Goal: Use online tool/utility: Utilize a website feature to perform a specific function

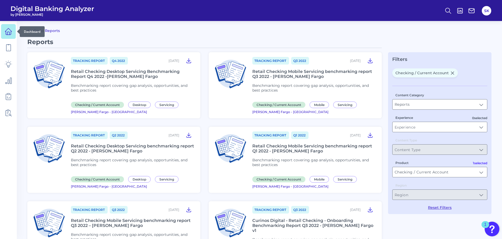
drag, startPoint x: 0, startPoint y: 0, endPoint x: 8, endPoint y: 31, distance: 31.7
click at [8, 31] on icon at bounding box center [8, 31] width 7 height 7
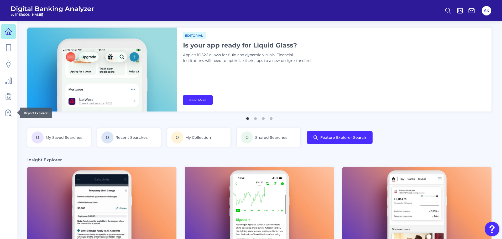
click at [7, 113] on icon at bounding box center [8, 112] width 7 height 7
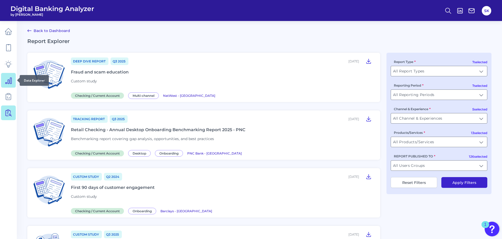
click at [8, 78] on icon at bounding box center [8, 80] width 7 height 7
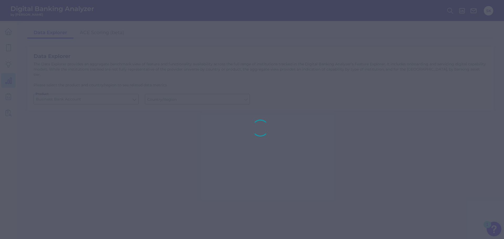
type input "[GEOGRAPHIC_DATA]"
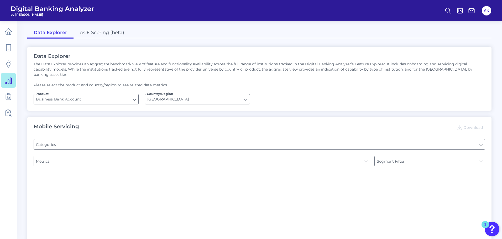
type input "Type of Institution"
type input "Login"
type input "Channel"
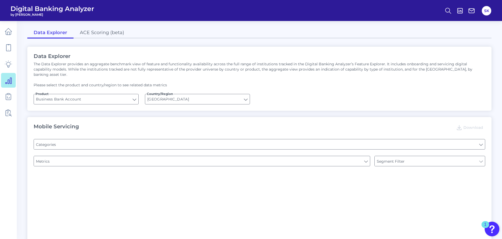
type input "Pre-login Features"
type input "Does it offer third-party single sign on?"
type input "Can you apply for the PRODUCT as a new to brand customer on ANY digital channel?"
type input "Upon opening the app are users immediately prompted to use Touch/Face ID to log…"
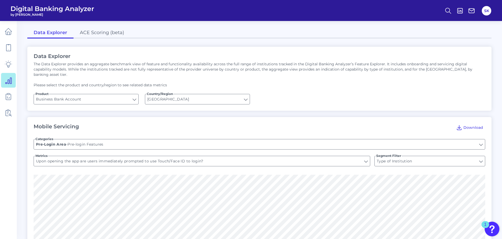
click at [140, 94] on form "Product Business Bank Account Business Bank Account Country/Region [GEOGRAPHIC_…" at bounding box center [259, 99] width 451 height 10
click at [133, 94] on input "Business Bank Account" at bounding box center [86, 99] width 104 height 10
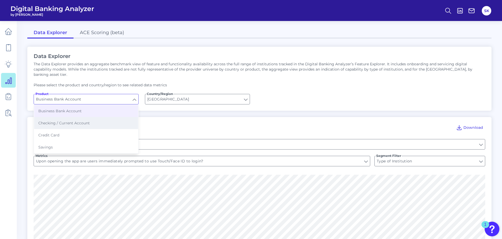
click at [73, 121] on span "Checking / Current Account" at bounding box center [63, 123] width 51 height 5
type input "Checking / Current Account"
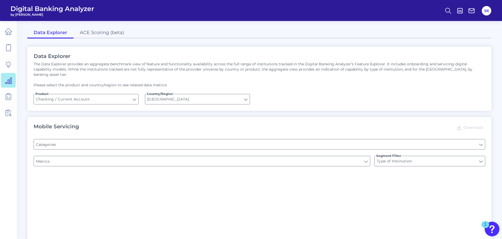
type input "Pre-login Features"
type input "Online Banking Registration"
type input "Channel"
type input "Upon opening the app are users immediately prompted to use Touch/Face ID to log…"
type input "Can you register for online banking?"
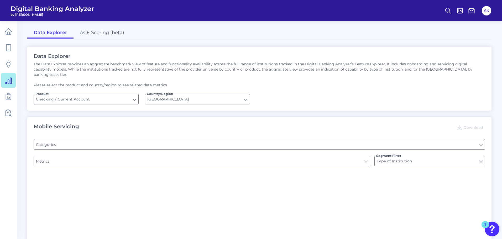
type input "END-TO-END JOURNEY: Can you apply for the PRODUCT as a new to brand customer on…"
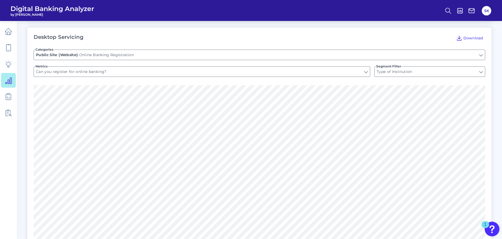
scroll to position [362, 0]
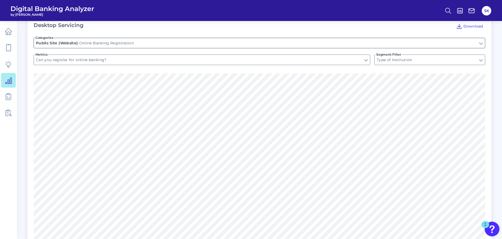
click at [240, 38] on input "Online Banking Registration" at bounding box center [259, 43] width 451 height 10
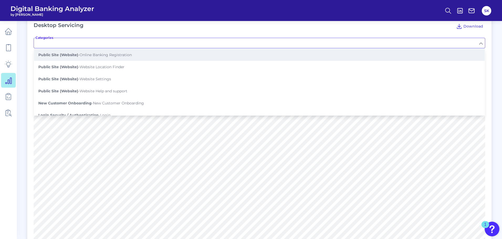
click at [133, 49] on button "Public Site (Website) - Online Banking Registration" at bounding box center [259, 55] width 450 height 12
type input "Online Banking Registration"
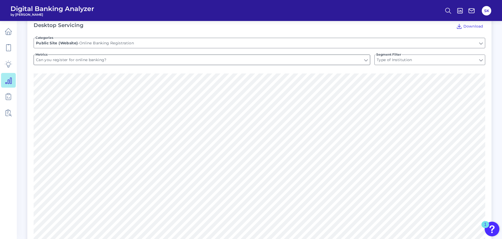
click at [134, 56] on input "Can you register for online banking?" at bounding box center [202, 60] width 336 height 10
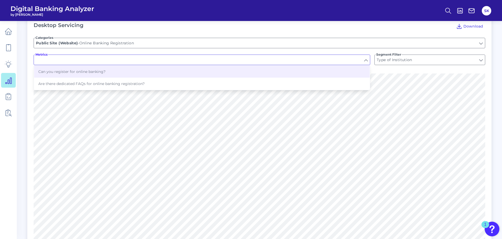
click at [134, 56] on input "Metrics" at bounding box center [202, 60] width 336 height 10
type input "Can you register for online banking?"
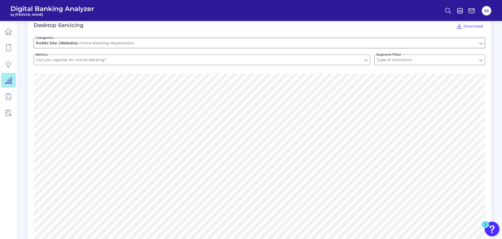
click at [135, 39] on input "Online Banking Registration" at bounding box center [259, 43] width 451 height 10
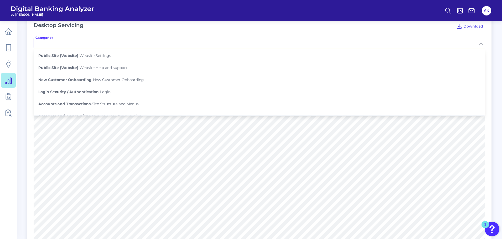
scroll to position [29, 0]
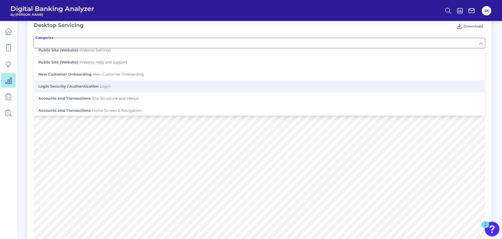
click at [202, 84] on button "Login Security / Authentication - Login" at bounding box center [259, 86] width 450 height 12
type input "Login"
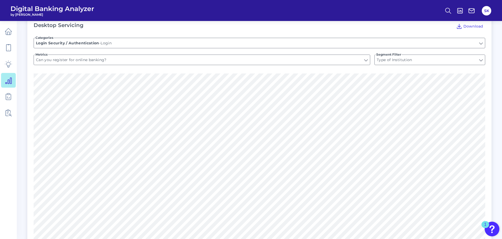
type input "Remembers username"
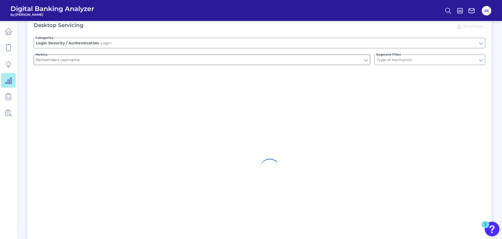
click at [110, 55] on input "Remembers username" at bounding box center [202, 60] width 336 height 10
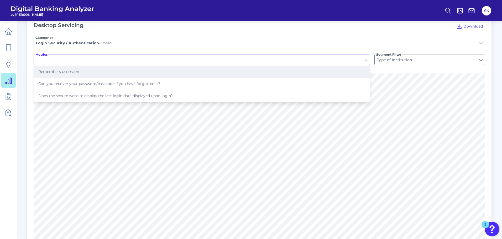
click at [83, 71] on button "Remembers username" at bounding box center [201, 72] width 335 height 12
type input "Remembers username"
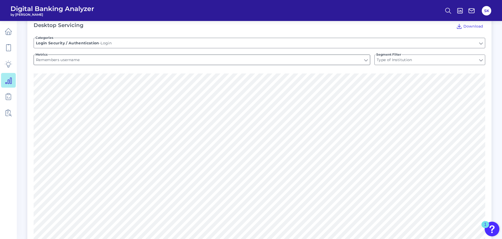
click at [201, 58] on input "Remembers username" at bounding box center [202, 60] width 336 height 10
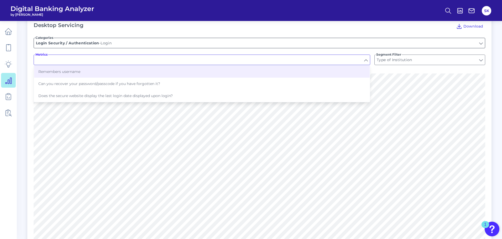
click at [262, 39] on input "Login" at bounding box center [259, 43] width 451 height 10
type input "Remembers username"
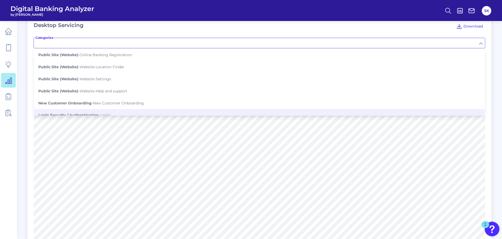
scroll to position [27, 0]
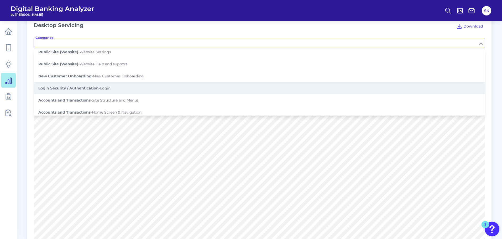
click at [140, 83] on button "Login Security / Authentication - Login" at bounding box center [259, 88] width 450 height 12
type input "Login"
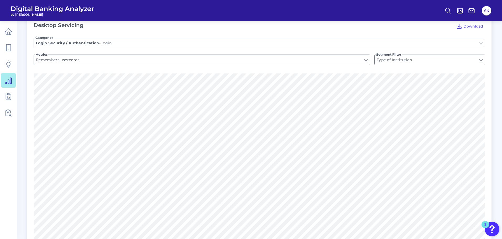
click at [105, 56] on input "Remembers username" at bounding box center [202, 60] width 336 height 10
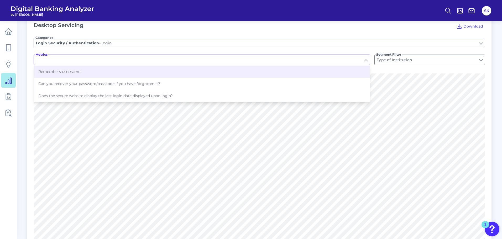
click at [397, 38] on input "Login" at bounding box center [259, 43] width 451 height 10
type input "Remembers username"
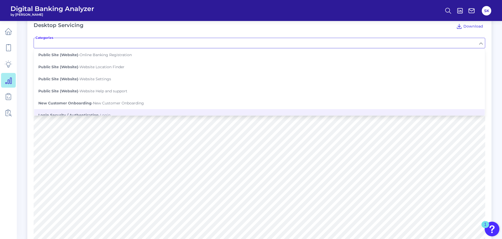
scroll to position [60, 0]
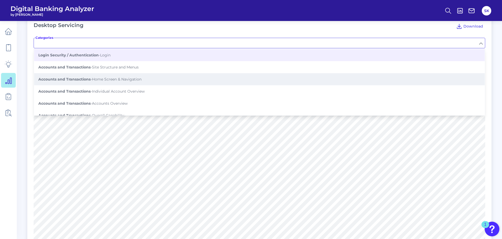
click at [101, 77] on span "Accounts and Transactions - Home Screen & Navigation" at bounding box center [89, 79] width 103 height 5
type input "Home Screen & Navigation"
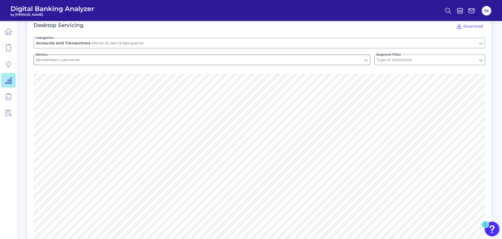
type input "Dashboard related metrics required"
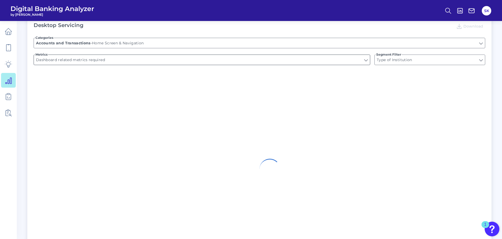
click at [113, 55] on input "Dashboard related metrics required" at bounding box center [202, 60] width 336 height 10
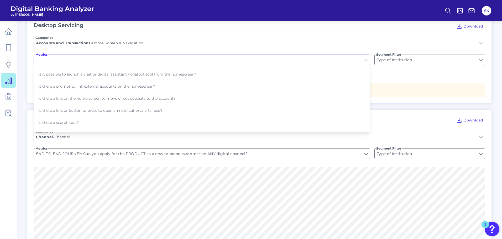
scroll to position [211, 0]
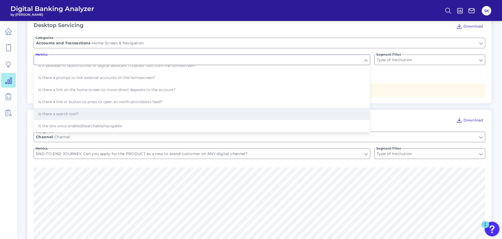
click at [136, 108] on button "Is there a search tool?" at bounding box center [201, 114] width 335 height 12
type input "Is there a search tool?"
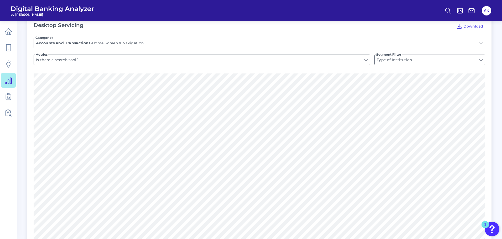
click at [342, 55] on input "Is there a search tool?" at bounding box center [202, 60] width 336 height 10
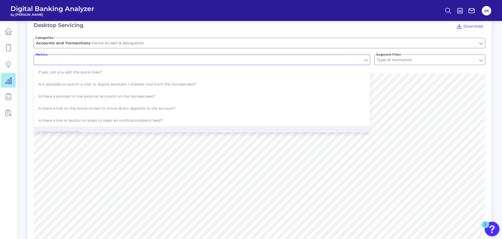
scroll to position [194, 0]
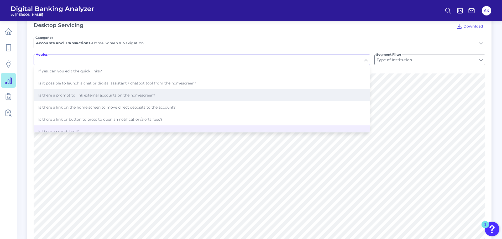
click at [126, 93] on span "Is there a prompt to link external accounts on the homescreen?" at bounding box center [96, 95] width 117 height 5
type input "Is there a prompt to link external accounts on the homescreen?"
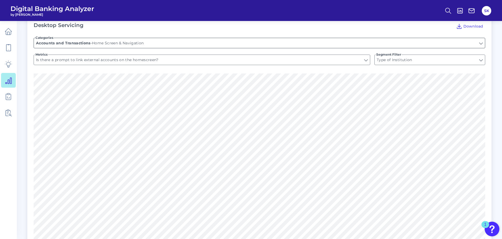
click at [120, 42] on input "Home Screen & Navigation" at bounding box center [259, 43] width 451 height 10
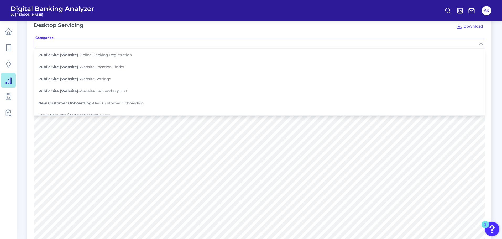
click at [117, 40] on input "Categories" at bounding box center [259, 43] width 451 height 10
type input "Home Screen & Navigation"
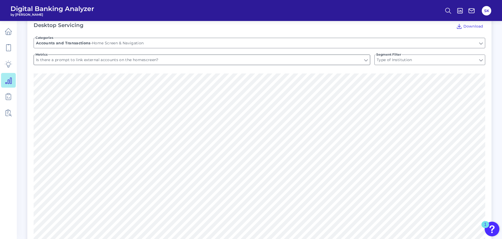
click at [122, 55] on input "Is there a prompt to link external accounts on the homescreen?" at bounding box center [202, 60] width 336 height 10
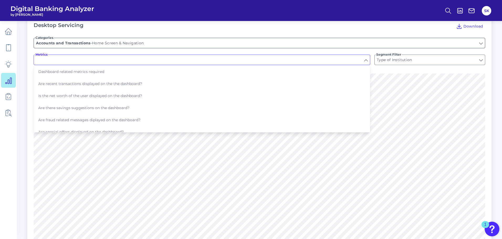
click at [134, 39] on input "Home Screen & Navigation" at bounding box center [259, 43] width 451 height 10
type input "Is there a prompt to link external accounts on the homescreen?"
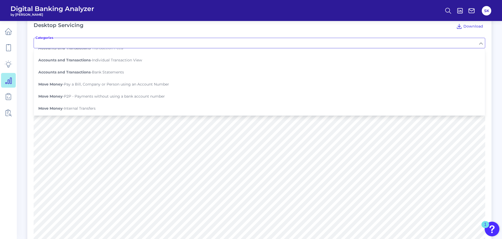
scroll to position [113, 0]
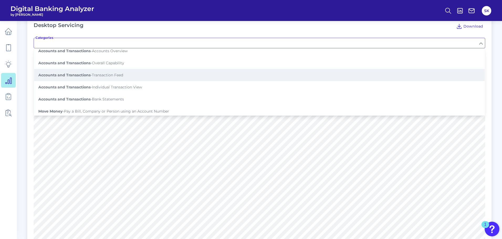
click at [118, 73] on span "Accounts and Transactions - Transaction Feed" at bounding box center [80, 75] width 85 height 5
type input "Transaction Feed"
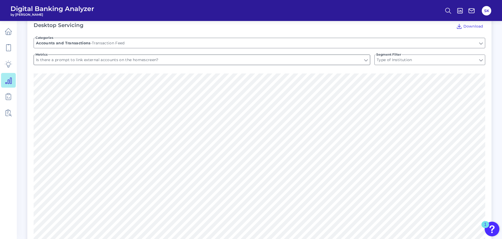
type input "Does it show pending transactions?"
click at [145, 55] on input "Does it show pending transactions?" at bounding box center [202, 60] width 336 height 10
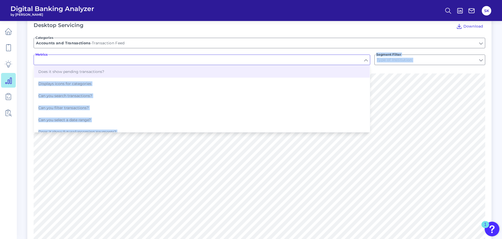
drag, startPoint x: 369, startPoint y: 84, endPoint x: 358, endPoint y: 82, distance: 11.4
click at [370, 87] on ul "Does it show pending transactions? Displays icons for categories Can you search…" at bounding box center [202, 98] width 336 height 67
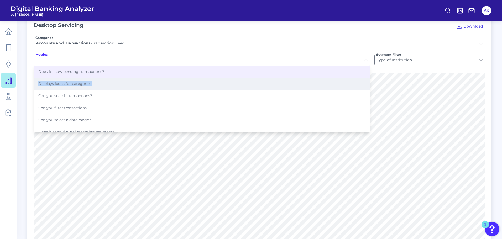
click at [357, 81] on button "Displays icons for categories" at bounding box center [201, 84] width 335 height 12
type input "Displays icons for categories"
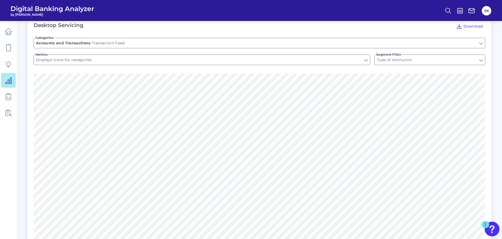
click at [307, 62] on form "Categories Transaction Feed Accounts and Transactions - Transaction Feed Metric…" at bounding box center [259, 52] width 451 height 42
click at [306, 57] on input "Displays icons for categories" at bounding box center [202, 60] width 336 height 10
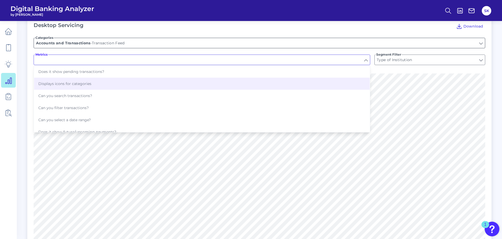
click at [350, 39] on input "Transaction Feed" at bounding box center [259, 43] width 451 height 10
type input "Displays icons for categories"
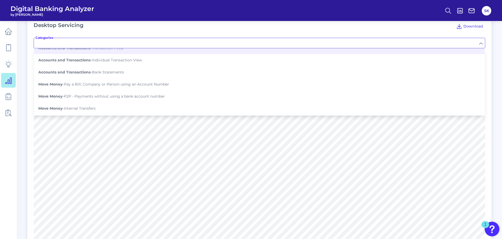
scroll to position [132, 0]
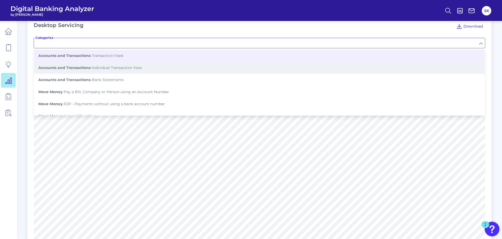
click at [194, 62] on button "Accounts and Transactions - Individual Transaction View" at bounding box center [259, 68] width 450 height 12
type input "Individual Transaction View"
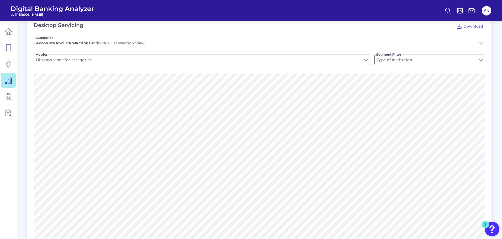
type input "Can users click on a transaction to see more details?"
click at [197, 57] on input "Can users click on a transaction to see more details?" at bounding box center [202, 60] width 336 height 10
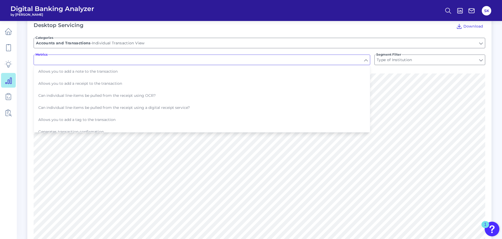
scroll to position [91, 0]
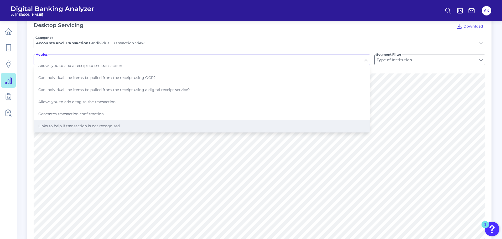
click at [150, 120] on button "Links to help if transaction is not recognised" at bounding box center [201, 126] width 335 height 12
type input "Links to help if transaction is not recognised"
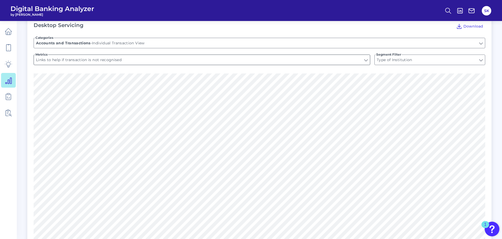
click at [144, 57] on input "Links to help if transaction is not recognised" at bounding box center [202, 60] width 336 height 10
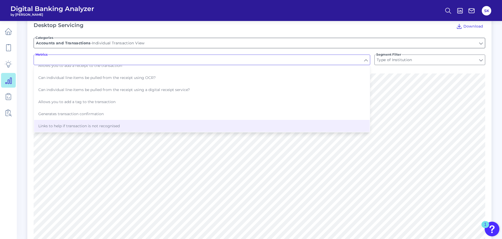
click at [231, 38] on input "Individual Transaction View" at bounding box center [259, 43] width 451 height 10
type input "Links to help if transaction is not recognised"
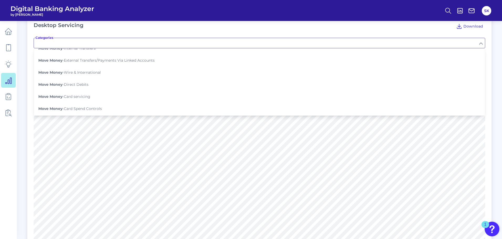
scroll to position [165, 0]
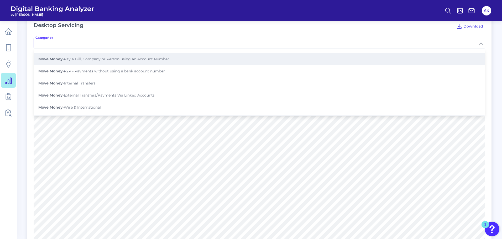
click at [169, 57] on span "Move Money - Pay a Bill, Company or Person using an Account Number" at bounding box center [103, 59] width 131 height 5
type input "Pay a Bill, Company or Person using an Account Number"
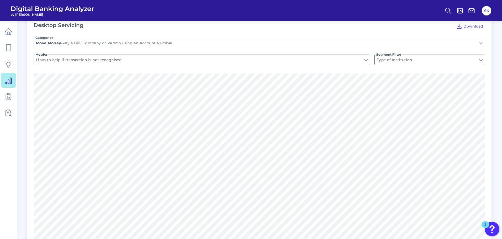
type input "Is there a payment hub?"
click at [145, 56] on input "Is there a payment hub?" at bounding box center [202, 60] width 336 height 10
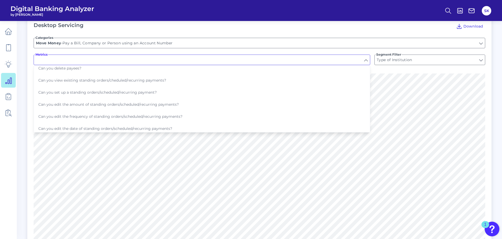
scroll to position [192, 0]
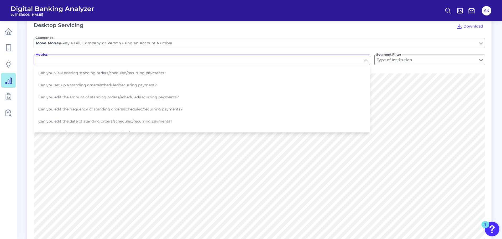
click at [260, 41] on input "Pay a Bill, Company or Person using an Account Number" at bounding box center [259, 43] width 451 height 10
type input "Is there a payment hub?"
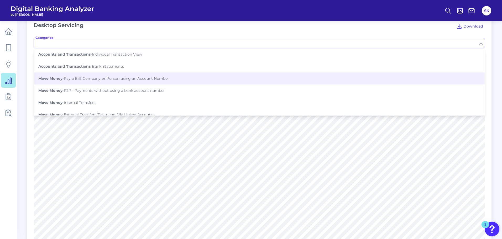
scroll to position [167, 0]
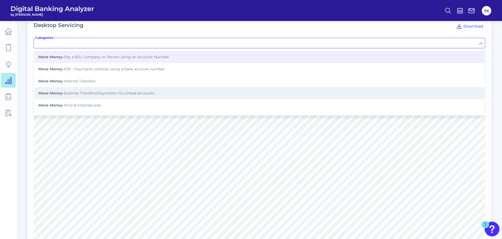
click at [160, 88] on button "Move Money - External Transfers/Payments Via Linked Accounts" at bounding box center [259, 93] width 450 height 12
type input "External Transfers/Payments Via Linked Accounts"
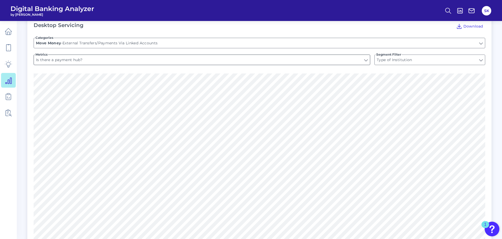
type input "Can you transfer money to linked external accounts? (US ONLY)"
click at [129, 55] on input "Can you transfer money to linked external accounts? (US ONLY)" at bounding box center [202, 60] width 336 height 10
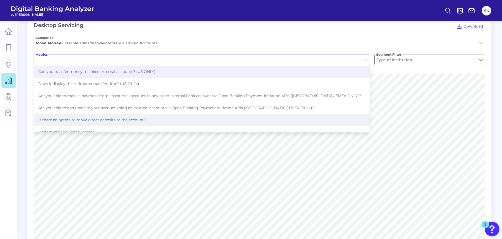
click at [157, 115] on button "Is there an option to move direct deposits to the account?" at bounding box center [201, 120] width 335 height 12
type input "Is there an option to move direct deposits to the account?"
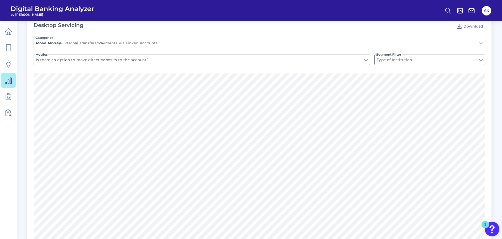
click at [281, 38] on input "External Transfers/Payments Via Linked Accounts" at bounding box center [259, 43] width 451 height 10
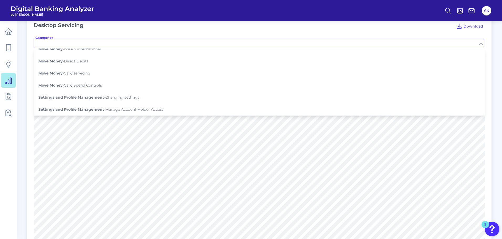
scroll to position [236, 0]
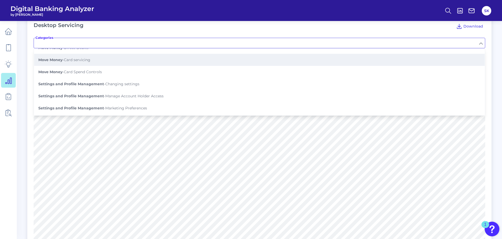
click at [136, 57] on button "Move Money - Card servicing" at bounding box center [259, 60] width 450 height 12
type input "Card servicing"
type input "Can users link their card to digital wallets directly from the desktop site?"
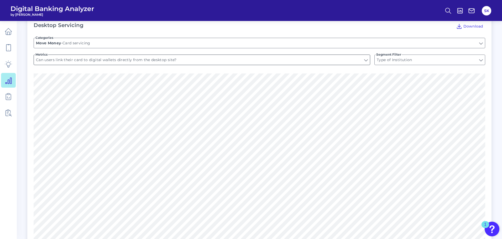
click at [94, 55] on input "Can users link their card to digital wallets directly from the desktop site?" at bounding box center [202, 60] width 336 height 10
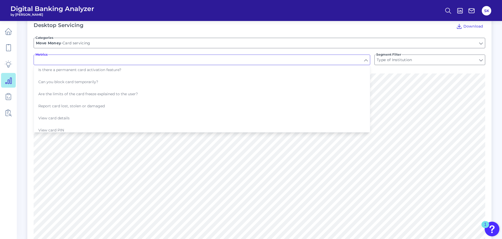
scroll to position [43, 0]
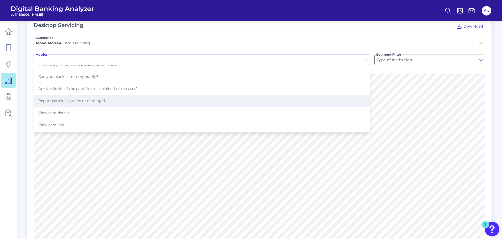
click at [130, 95] on button "Report card lost, stolen or damaged" at bounding box center [201, 101] width 335 height 12
type input "Report card lost, stolen or damaged"
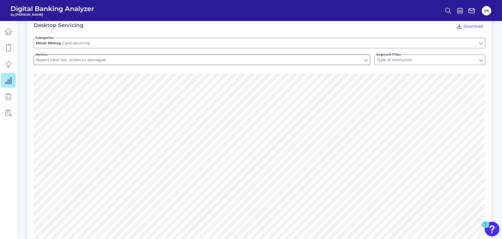
click at [178, 56] on input "Report card lost, stolen or damaged" at bounding box center [202, 60] width 336 height 10
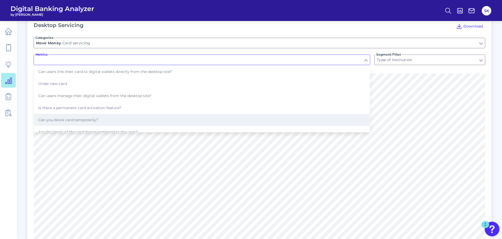
click at [53, 118] on span "Can you block card temporarily?" at bounding box center [68, 120] width 60 height 5
type input "Can you block card temporarily?"
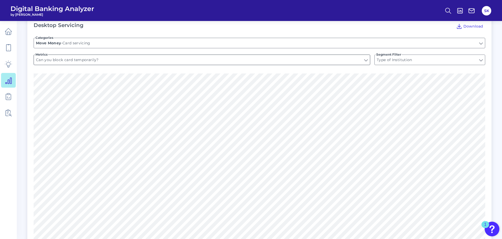
click at [121, 57] on input "Can you block card temporarily?" at bounding box center [202, 60] width 336 height 10
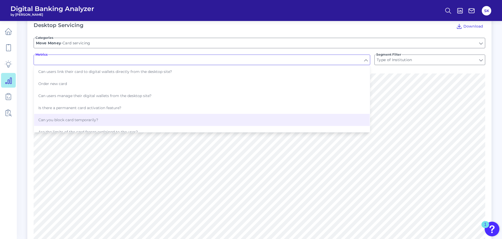
scroll to position [91, 0]
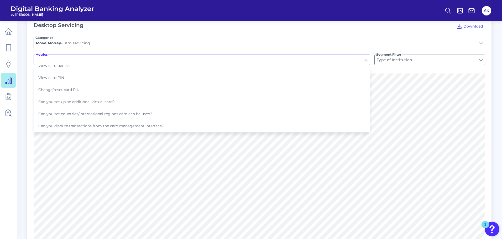
click at [258, 38] on input "Card servicing" at bounding box center [259, 43] width 451 height 10
type input "Can you block card temporarily?"
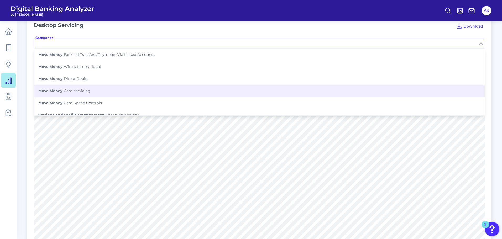
scroll to position [202, 0]
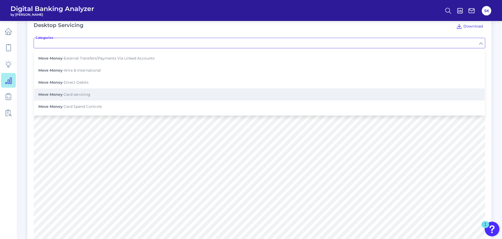
click at [111, 88] on button "Move Money - Card servicing" at bounding box center [259, 94] width 450 height 12
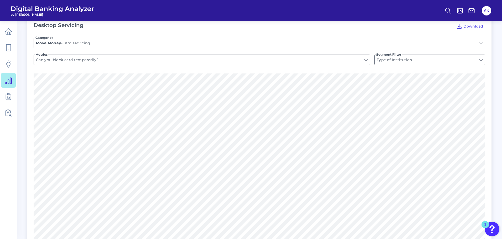
type input "Card servicing"
click at [110, 55] on input "Can you block card temporarily?" at bounding box center [202, 60] width 336 height 10
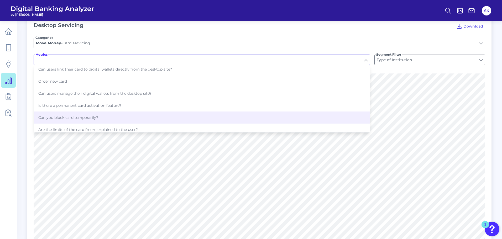
scroll to position [0, 0]
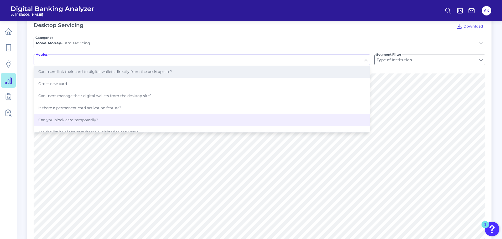
click at [238, 68] on button "Can users link their card to digital wallets directly from the desktop site?" at bounding box center [201, 72] width 335 height 12
type input "Can users link their card to digital wallets directly from the desktop site?"
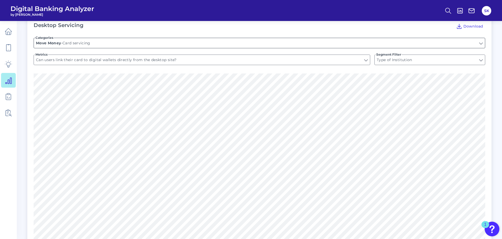
click at [99, 41] on input "Card servicing" at bounding box center [259, 43] width 451 height 10
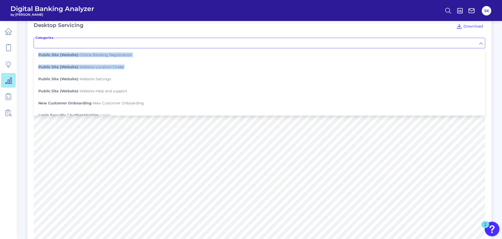
drag, startPoint x: 484, startPoint y: 54, endPoint x: 483, endPoint y: 75, distance: 20.7
click at [483, 75] on ul "Public Site (Website) - Online Banking Registration Public Site (Website) - Web…" at bounding box center [259, 81] width 451 height 67
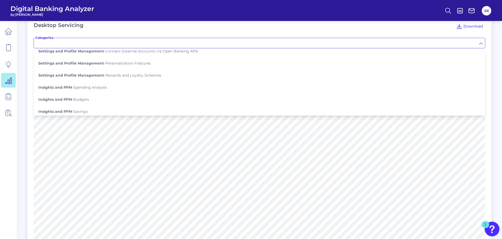
scroll to position [357, 0]
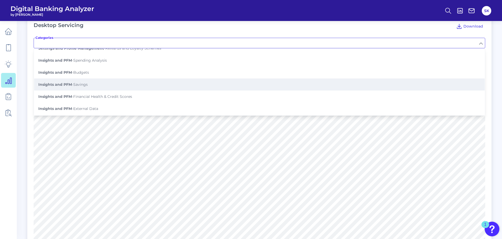
click at [152, 78] on button "Insights and PFM - Savings" at bounding box center [259, 84] width 450 height 12
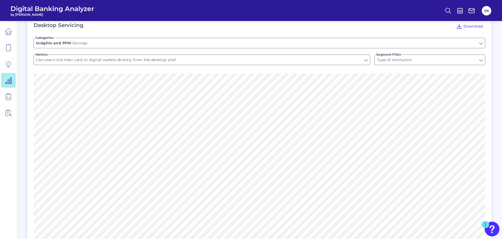
type input "Savings"
type input "Can you set up a saving goal?"
click at [125, 55] on input "Can you set up a saving goal?" at bounding box center [202, 60] width 336 height 10
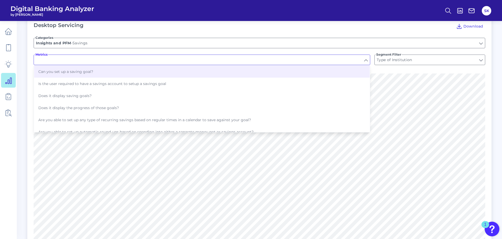
scroll to position [30, 0]
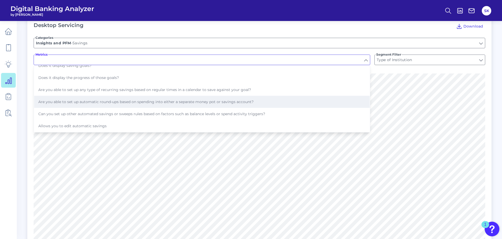
click at [181, 96] on button "Are you able to set up automatic round-ups based on spending into either a sepa…" at bounding box center [201, 102] width 335 height 12
type input "Are you able to set up automatic round-ups based on spending into either a sepa…"
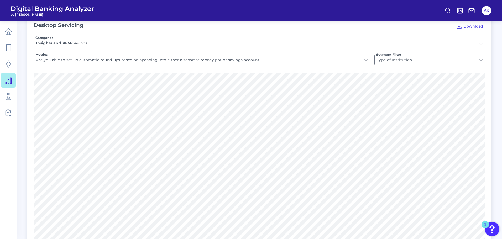
click at [149, 56] on input "Are you able to set up automatic round-ups based on spending into either a sepa…" at bounding box center [202, 60] width 336 height 10
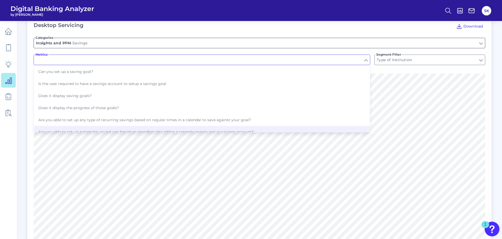
click at [365, 38] on input "Savings" at bounding box center [259, 43] width 451 height 10
type input "Are you able to set up automatic round-ups based on spending into either a sepa…"
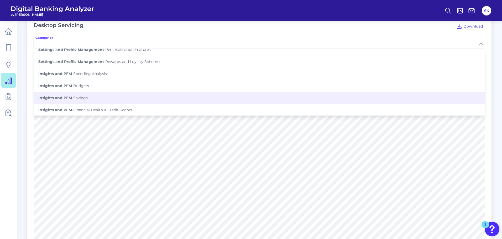
scroll to position [0, 0]
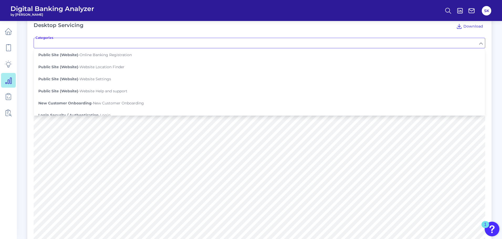
click at [182, 40] on input "Categories" at bounding box center [259, 43] width 451 height 10
type input "Savings"
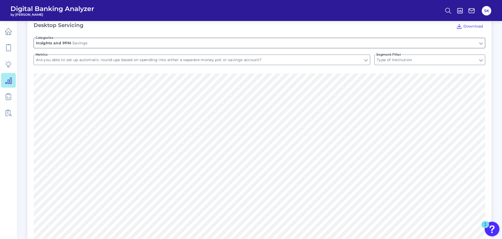
click at [177, 40] on input "Savings" at bounding box center [259, 43] width 451 height 10
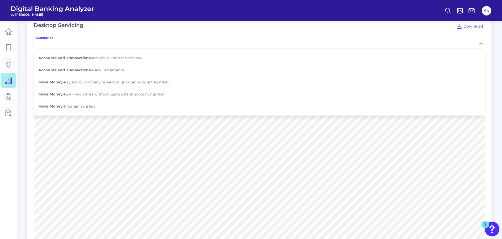
scroll to position [99, 0]
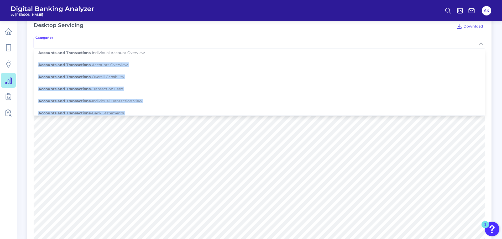
drag, startPoint x: 485, startPoint y: 60, endPoint x: 484, endPoint y: 56, distance: 3.9
click at [484, 56] on div "Desktop Servicing Download Categories Public Site (Website) - Online Banking Re…" at bounding box center [259, 143] width 464 height 254
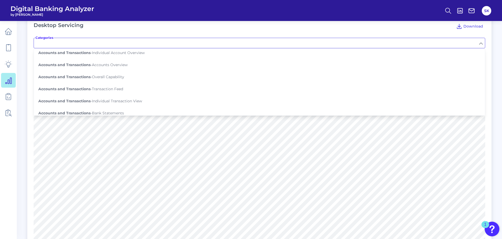
drag, startPoint x: 482, startPoint y: 60, endPoint x: 484, endPoint y: 58, distance: 2.8
click at [485, 56] on ul "Public Site (Website) - Online Banking Registration Public Site (Website) - Web…" at bounding box center [259, 81] width 451 height 67
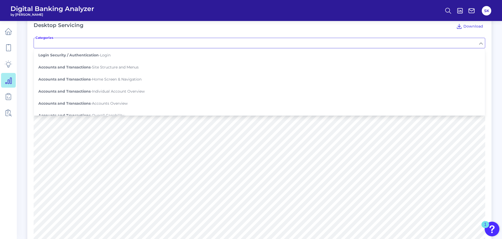
scroll to position [76, 0]
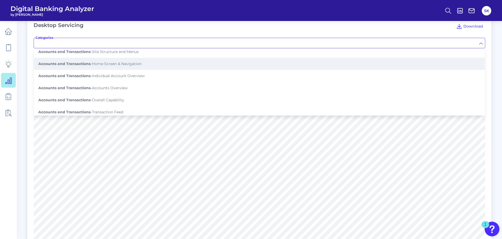
click at [148, 59] on button "Accounts and Transactions - Home Screen & Navigation" at bounding box center [259, 64] width 450 height 12
type input "Home Screen & Navigation"
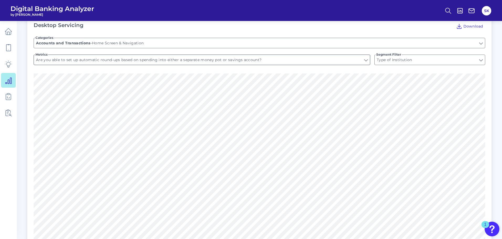
type input "Dashboard related metrics required"
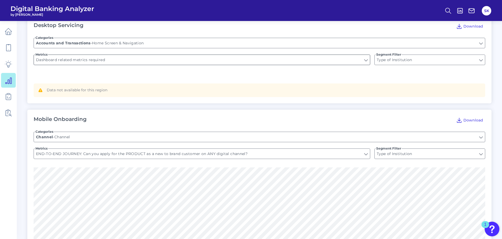
click at [112, 55] on input "Dashboard related metrics required" at bounding box center [202, 60] width 336 height 10
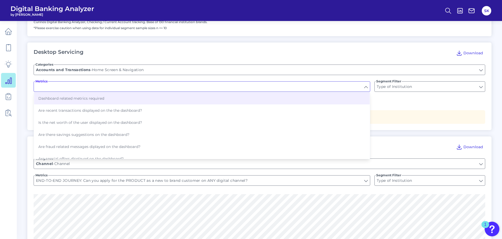
scroll to position [342, 0]
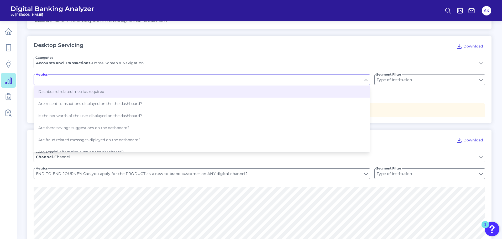
type input "Dashboard related metrics required"
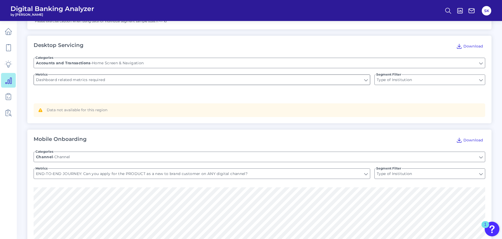
click at [126, 75] on input "Dashboard related metrics required" at bounding box center [202, 80] width 336 height 10
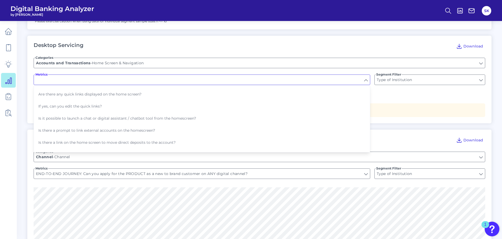
scroll to position [211, 0]
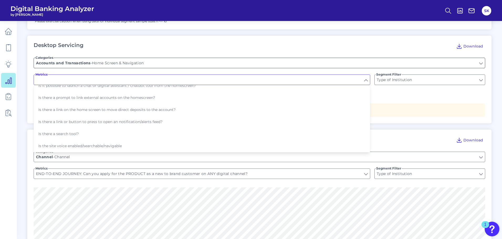
click at [367, 59] on input "Home Screen & Navigation" at bounding box center [259, 63] width 451 height 10
type input "Dashboard related metrics required"
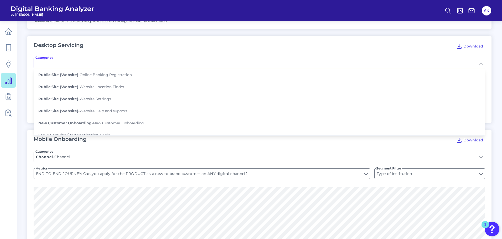
drag, startPoint x: 483, startPoint y: 72, endPoint x: 486, endPoint y: 83, distance: 11.4
click at [486, 83] on div "Desktop Servicing Download Categories Public Site (Website) - Online Banking Re…" at bounding box center [259, 80] width 464 height 88
type input "Home Screen & Navigation"
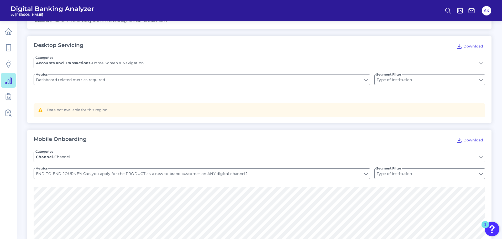
click at [480, 60] on input "Home Screen & Navigation" at bounding box center [259, 63] width 451 height 10
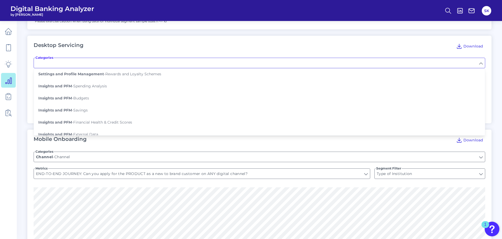
scroll to position [355, 0]
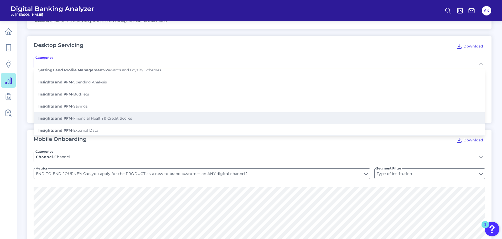
click at [130, 116] on span "Insights and PFM - Financial Health & Credit Scores" at bounding box center [85, 118] width 94 height 5
type input "Financial Health & Credit Scores"
type input "Can users view their credit score?"
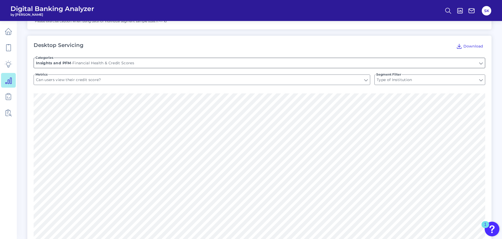
click at [176, 58] on input "Financial Health & Credit Scores" at bounding box center [259, 63] width 451 height 10
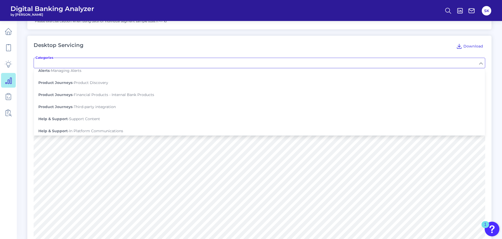
scroll to position [429, 0]
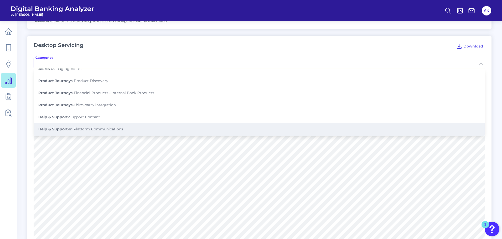
click at [92, 127] on button "Help & Support - In Platform Communications" at bounding box center [259, 129] width 450 height 12
type input "In Platform Communications"
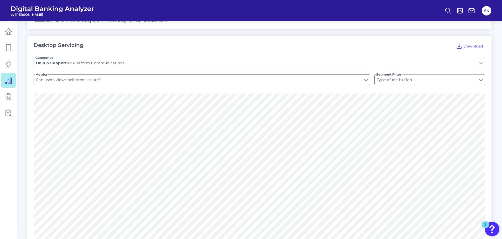
click at [134, 75] on input "Can users view their credit score?" at bounding box center [202, 80] width 336 height 10
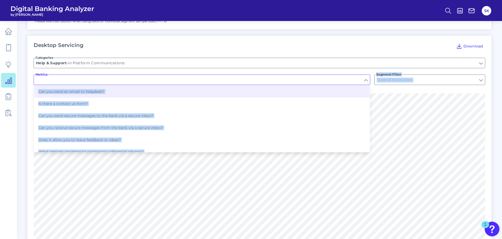
type input "Can you send an email to helpdesk?"
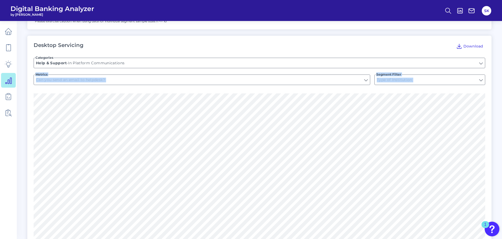
click at [397, 86] on form "Categories In Platform Communications Help & Support - In Platform Communicatio…" at bounding box center [259, 72] width 451 height 42
click at [364, 75] on input "Can you send an email to helpdesk?" at bounding box center [202, 80] width 336 height 10
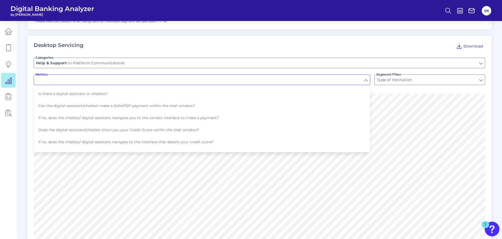
scroll to position [80, 0]
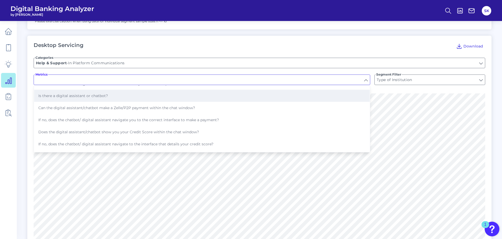
click at [227, 94] on button "Is there a digital assistant or chatbot?" at bounding box center [201, 96] width 335 height 12
type input "Is there a digital assistant or chatbot?"
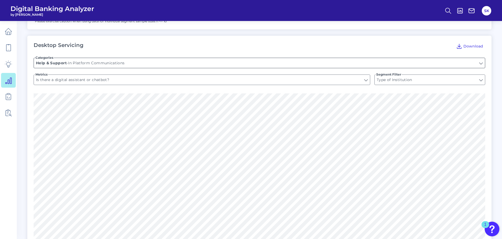
click at [197, 58] on input "In Platform Communications" at bounding box center [259, 63] width 451 height 10
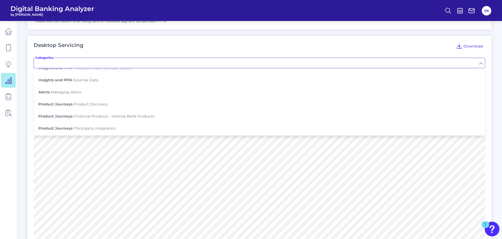
scroll to position [407, 0]
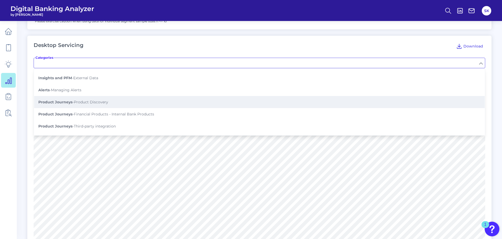
click at [146, 96] on button "Product Journeys - Product Discovery" at bounding box center [259, 102] width 450 height 12
type input "Product Discovery"
type input "Is there a product menu housed within the secure site?"
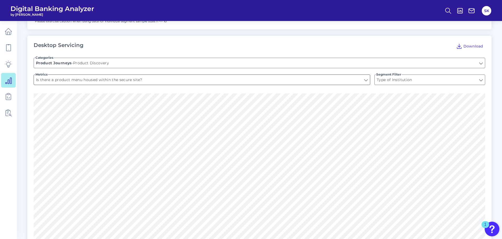
click at [134, 75] on input "Is there a product menu housed within the secure site?" at bounding box center [202, 80] width 336 height 10
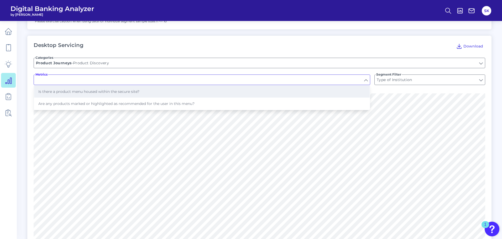
click at [134, 89] on span "Is there a product menu housed within the secure site?" at bounding box center [88, 91] width 101 height 5
type input "Is there a product menu housed within the secure site?"
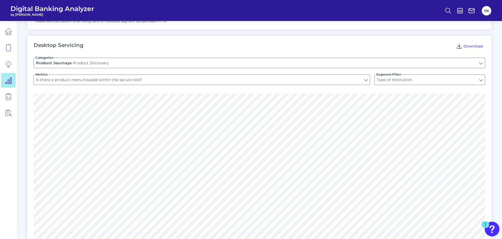
click at [138, 81] on form "Categories Product Discovery Product Journeys - Product Discovery Metrics Is th…" at bounding box center [259, 72] width 451 height 42
click at [135, 77] on input "Is there a product menu housed within the secure site?" at bounding box center [202, 80] width 336 height 10
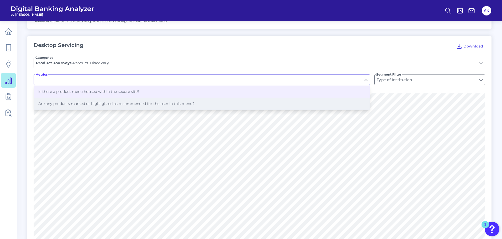
click at [121, 101] on span "Are any products marked or highlighted as recommended for the user in this menu?" at bounding box center [116, 103] width 156 height 5
type input "Are any products marked or highlighted as recommended for the user in this menu?"
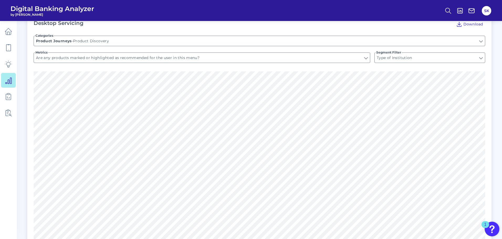
scroll to position [381, 0]
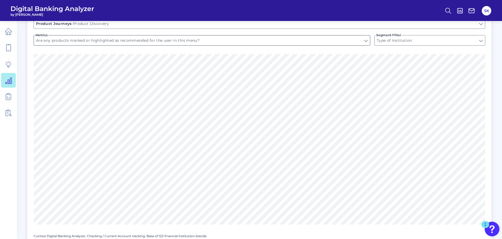
click at [214, 37] on input "Are any products marked or highlighted as recommended for the user in this menu?" at bounding box center [202, 40] width 336 height 10
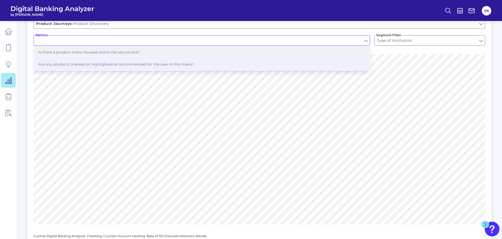
click at [113, 50] on span "Is there a product menu housed within the secure site?" at bounding box center [88, 52] width 101 height 5
type input "Is there a product menu housed within the secure site?"
